Goal: Task Accomplishment & Management: Use online tool/utility

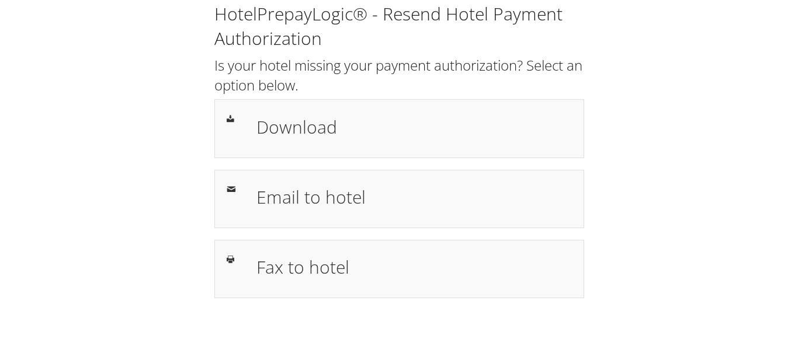
click at [321, 129] on h1 "Download" at bounding box center [413, 127] width 315 height 26
click at [671, 63] on div "HotelPrepayLogic® - Resend Hotel Payment Authorization Is your hotel missing yo…" at bounding box center [399, 155] width 774 height 310
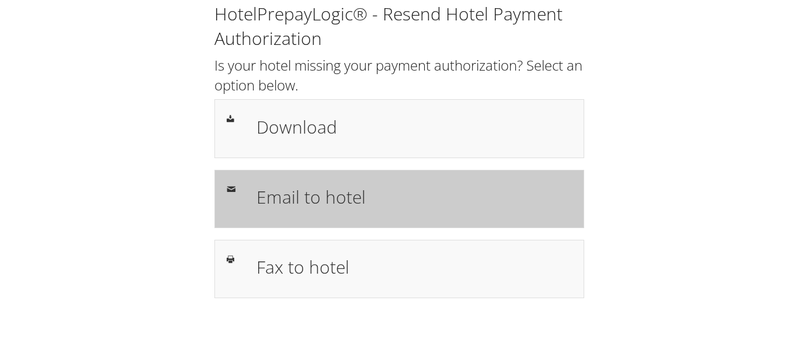
click at [301, 190] on h1 "Email to hotel" at bounding box center [413, 197] width 315 height 26
click at [296, 192] on h1 "Email to hotel" at bounding box center [413, 197] width 315 height 26
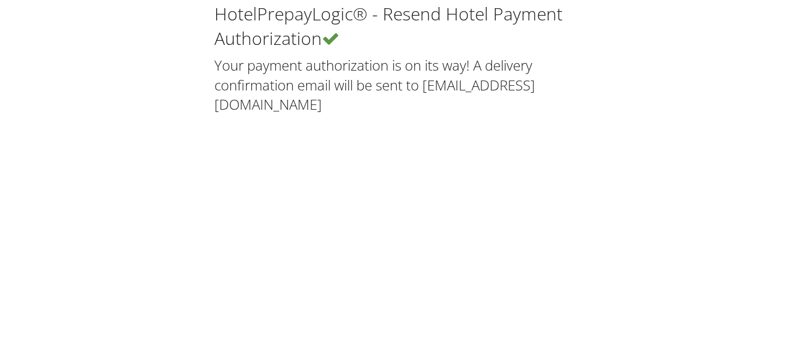
click at [298, 172] on div "HotelPrepayLogic® - Resend Hotel Payment Authorization Your payment authorizati…" at bounding box center [399, 169] width 798 height 339
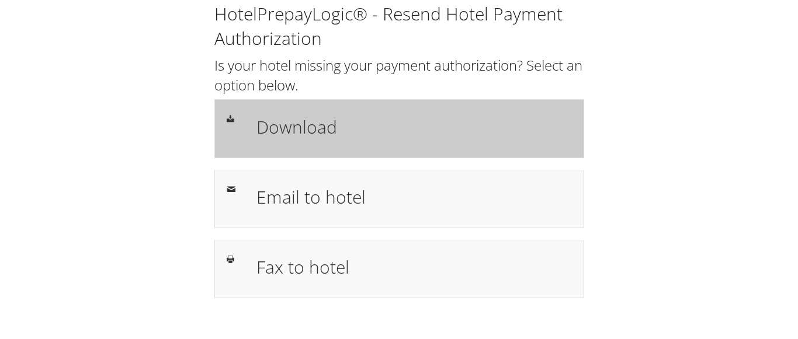
click at [302, 131] on h1 "Download" at bounding box center [413, 127] width 315 height 26
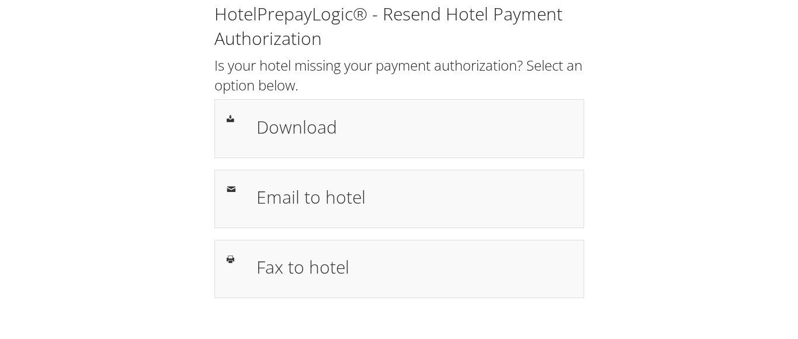
click at [94, 109] on div "HotelPrepayLogic® - Resend Hotel Payment Authorization Is your hotel missing yo…" at bounding box center [399, 155] width 774 height 310
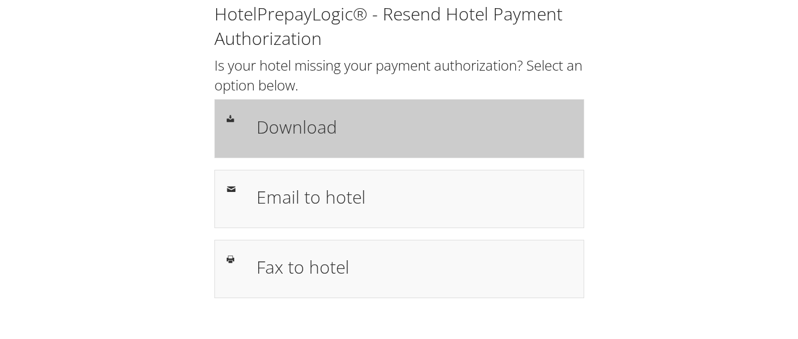
click at [300, 133] on h1 "Download" at bounding box center [413, 127] width 315 height 26
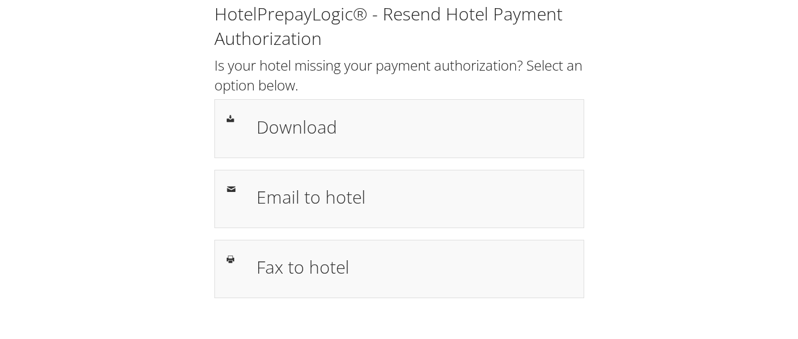
click at [657, 74] on div "HotelPrepayLogic® - Resend Hotel Payment Authorization Is your hotel missing yo…" at bounding box center [399, 155] width 774 height 310
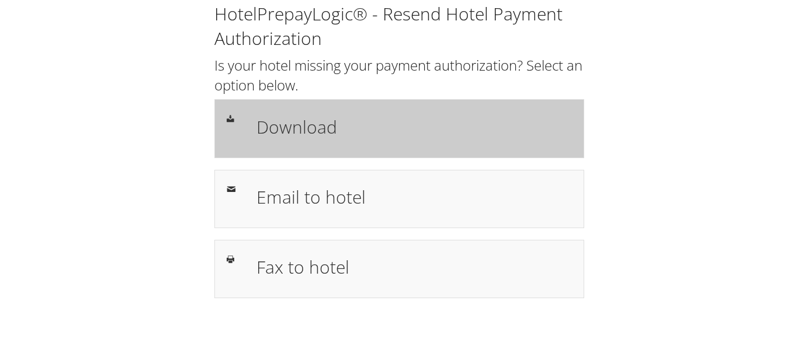
click at [303, 128] on h1 "Download" at bounding box center [413, 127] width 315 height 26
